Goal: Information Seeking & Learning: Learn about a topic

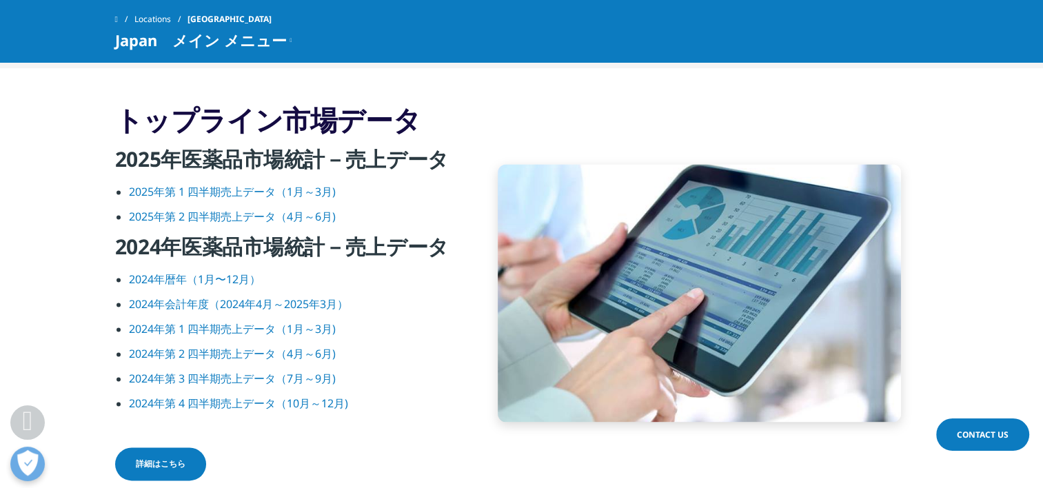
scroll to position [1844, 0]
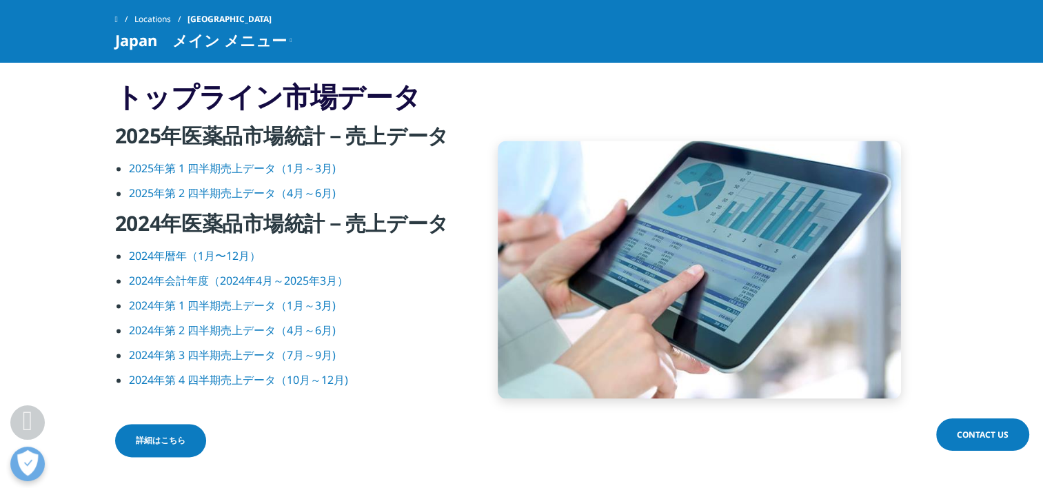
click at [243, 163] on link "2025年第 1 四半期売上データ（1月～3月)" at bounding box center [232, 168] width 207 height 15
click at [208, 190] on link "2025年第 2 四半期売上データ（4月～6月)" at bounding box center [232, 192] width 207 height 15
click at [212, 254] on link "2024年暦年（1月〜12月）" at bounding box center [195, 255] width 132 height 15
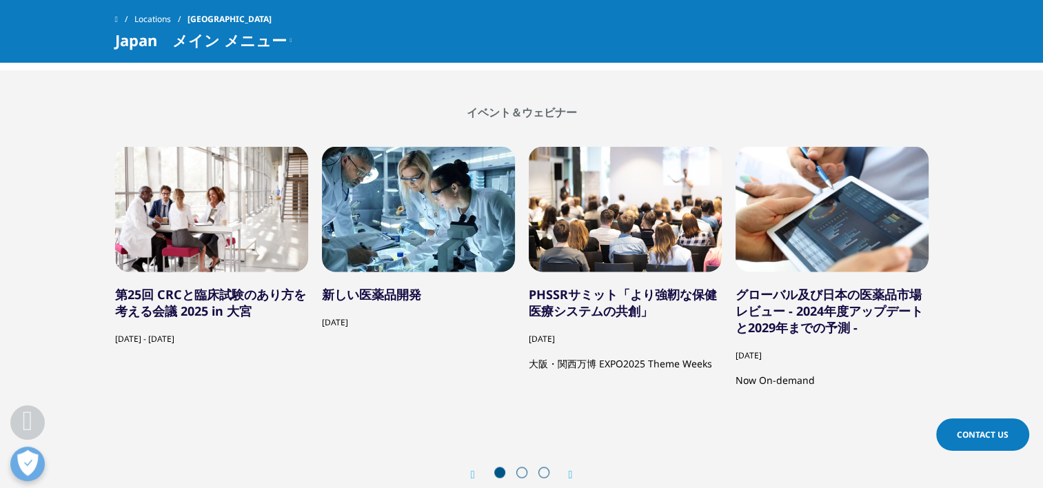
scroll to position [2613, 0]
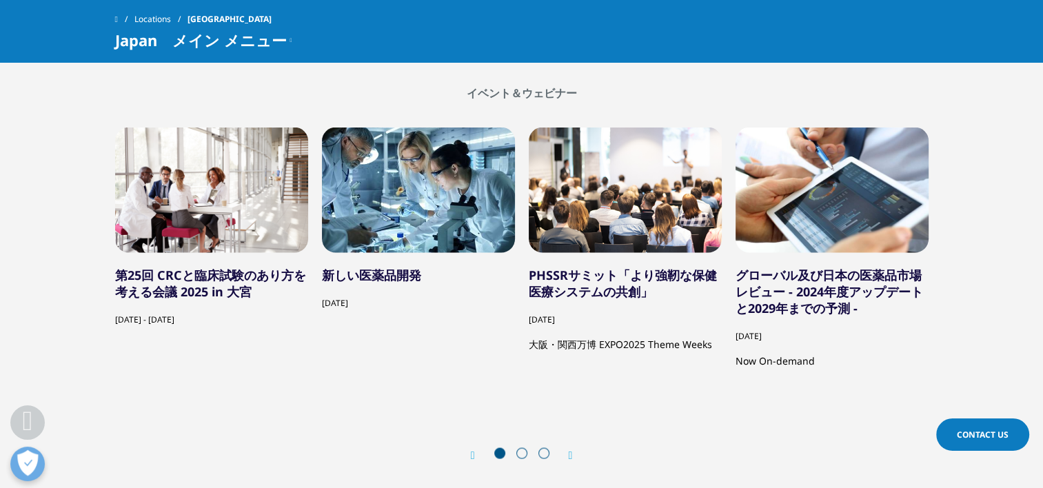
click at [787, 279] on link "グローバル及び日本の医薬品市場レビュー - 2024年度アップデートと2029年までの予測 -" at bounding box center [828, 292] width 187 height 50
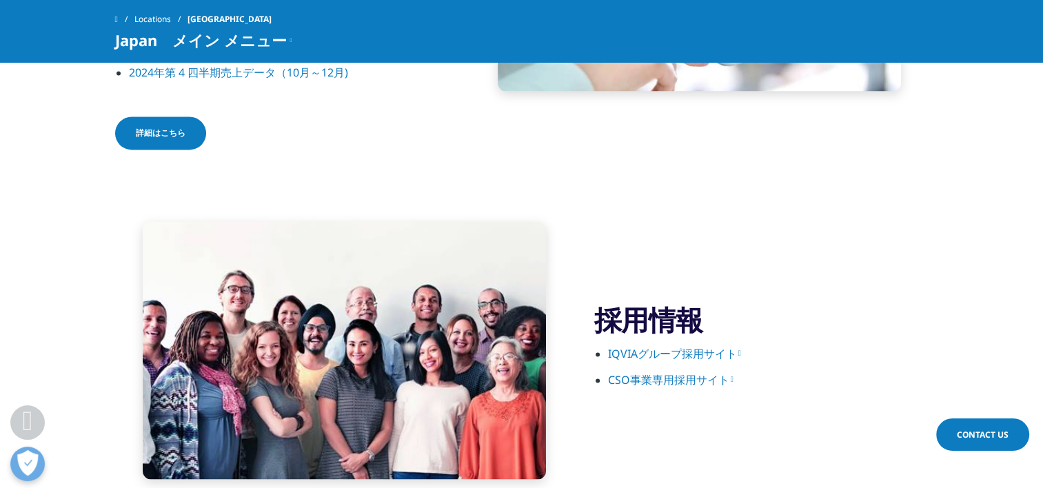
scroll to position [2204, 0]
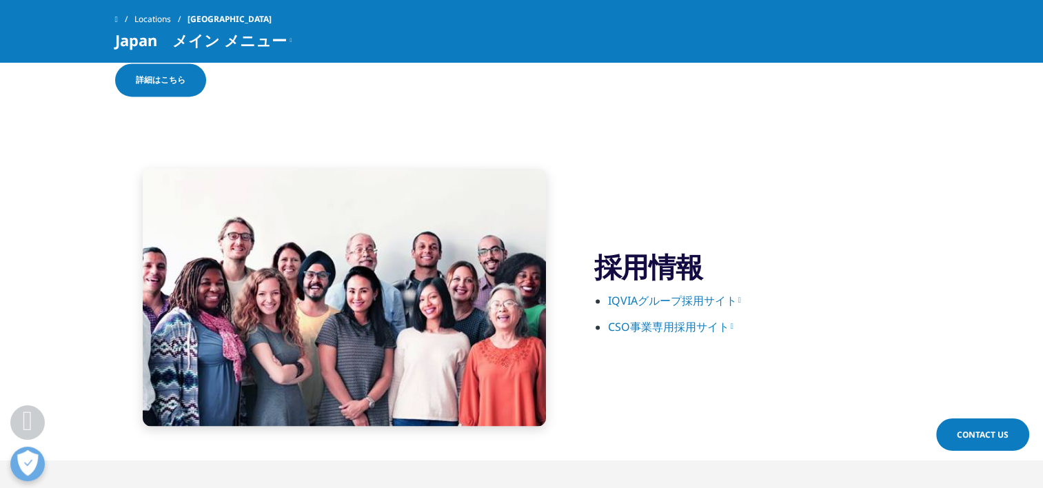
click at [686, 323] on link "CSO事業専用採用サイト" at bounding box center [670, 326] width 125 height 15
